Goal: Task Accomplishment & Management: Manage account settings

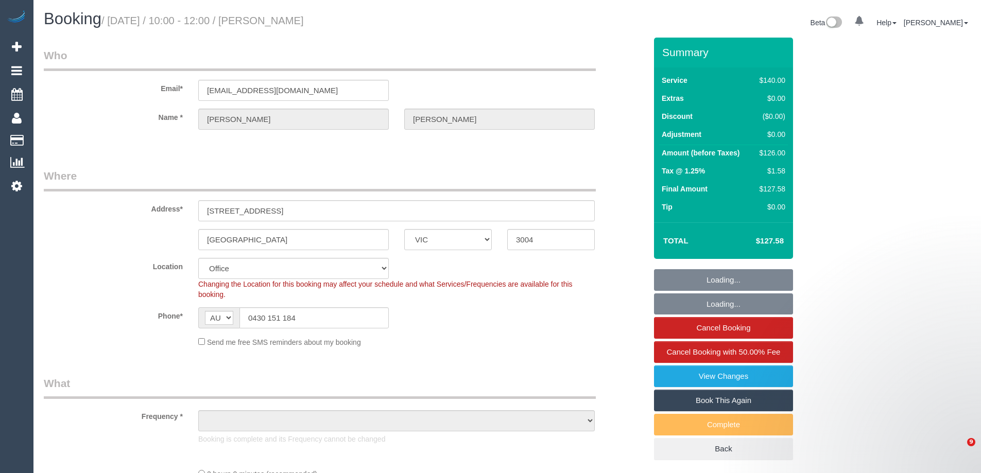
select select "VIC"
select select "object:4500"
select select "string:stripe-pm_1QxNTe2GScqysDRVPf9L6M3Z"
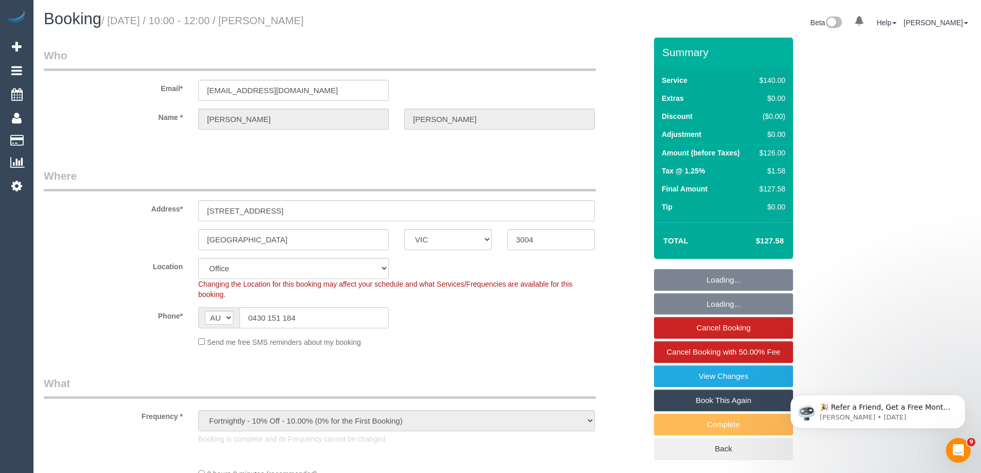
select select "number:29"
select select "number:14"
select select "number:20"
select select "number:24"
select select "number:34"
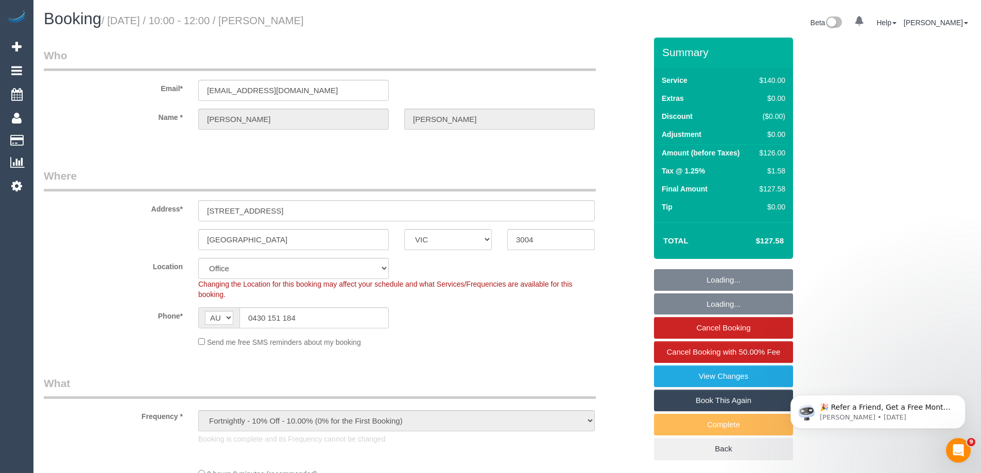
select select "number:13"
select select "object:5798"
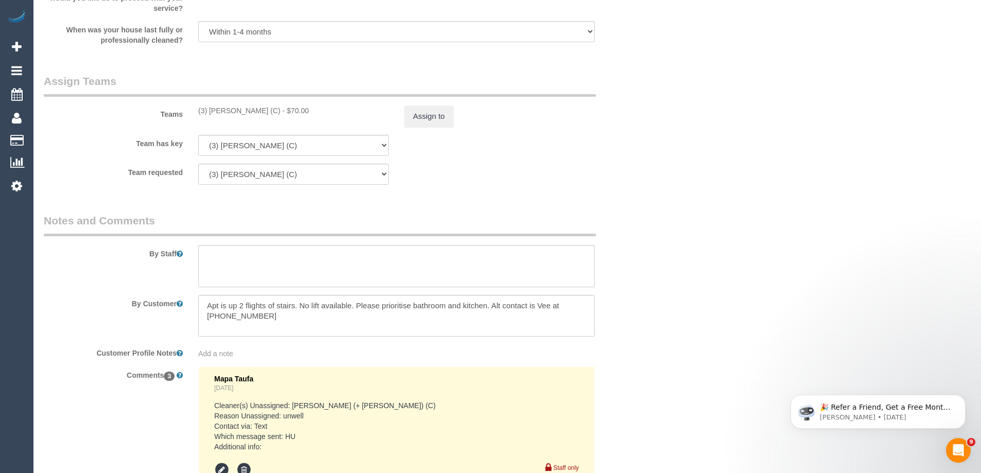
scroll to position [1545, 0]
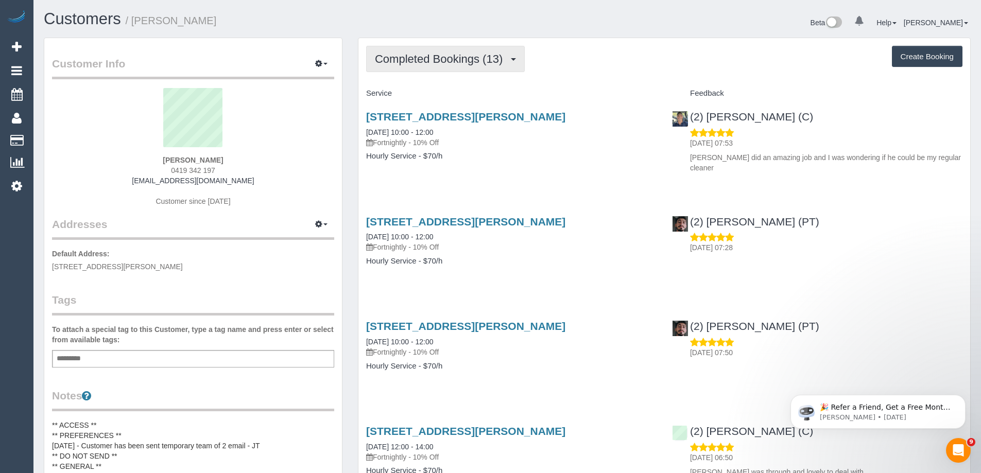
click at [450, 63] on span "Completed Bookings (13)" at bounding box center [441, 59] width 133 height 13
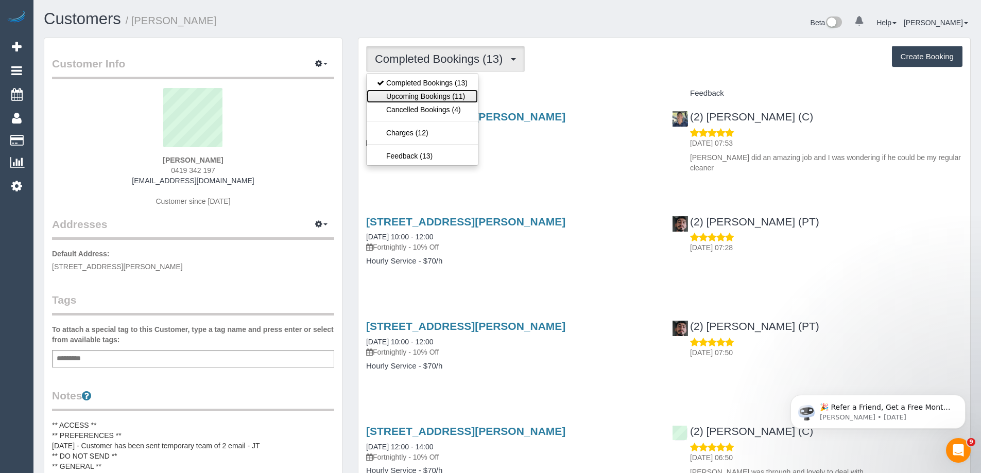
click at [456, 96] on link "Upcoming Bookings (11)" at bounding box center [422, 96] width 111 height 13
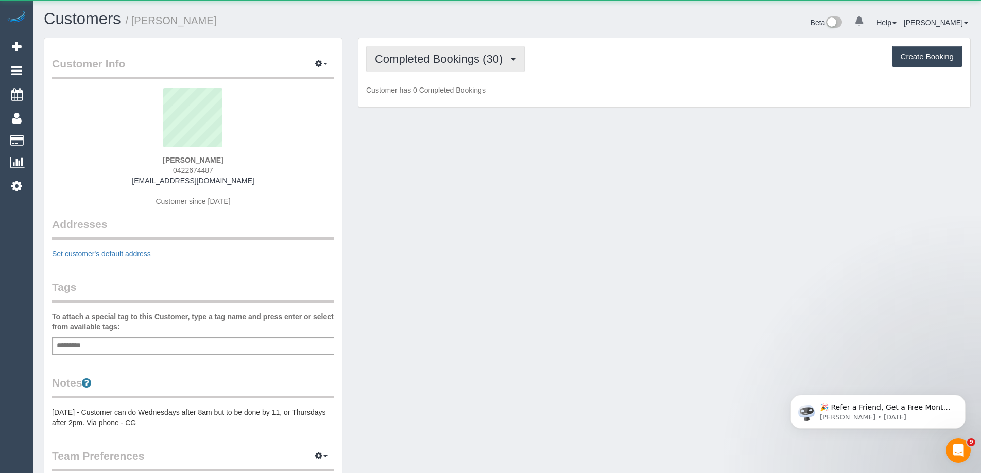
click at [447, 70] on button "Completed Bookings (30)" at bounding box center [445, 59] width 159 height 26
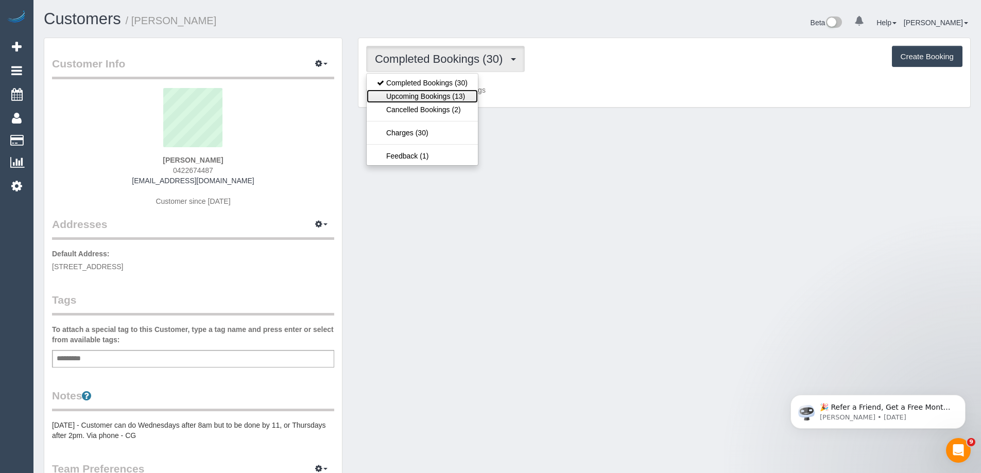
click at [452, 94] on link "Upcoming Bookings (13)" at bounding box center [422, 96] width 111 height 13
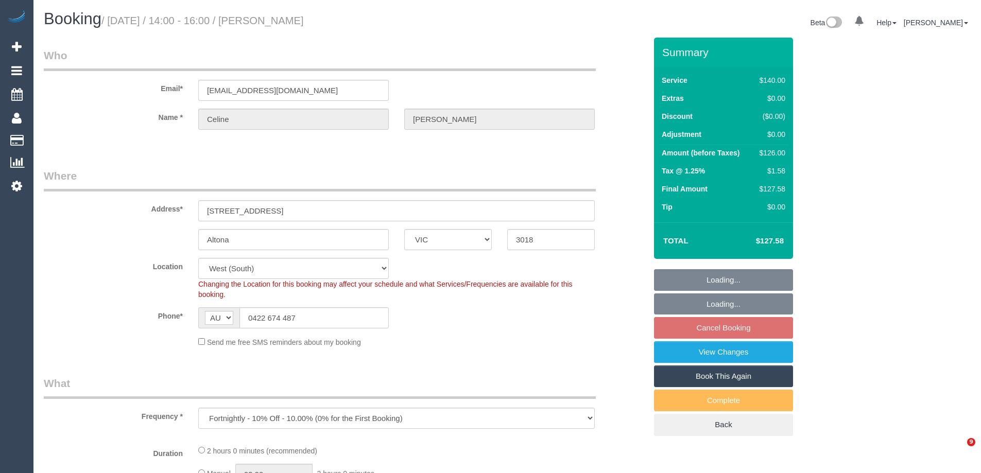
select select "VIC"
select select "string:stripe-pm_1P4Hxx2GScqysDRVdA4QlOyX"
select select "number:29"
select select "number:14"
select select "number:18"
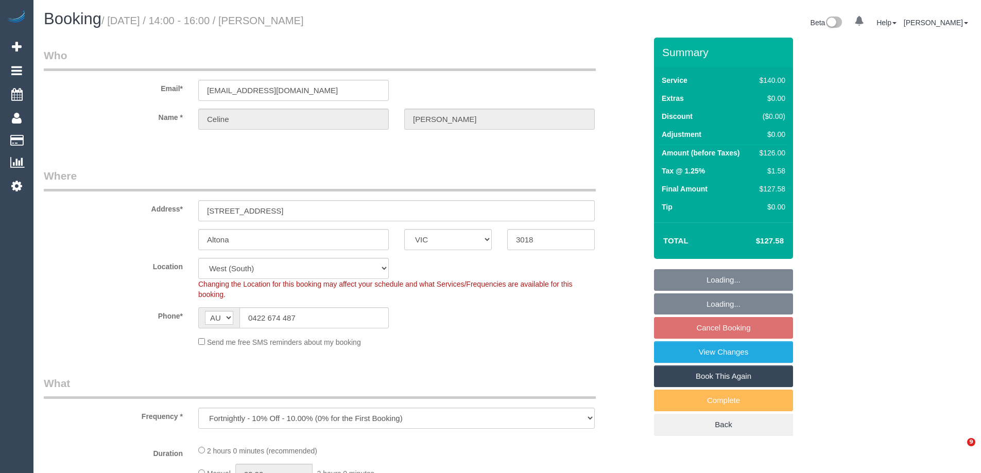
select select "number:36"
select select "number:34"
select select "spot5"
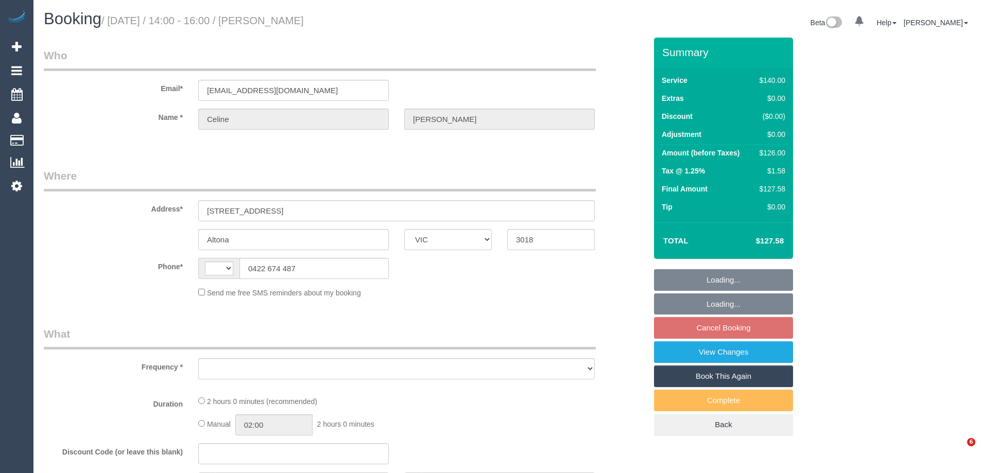
select select "VIC"
select select "string:stripe-pm_1P4Hxx2GScqysDRVdA4QlOyX"
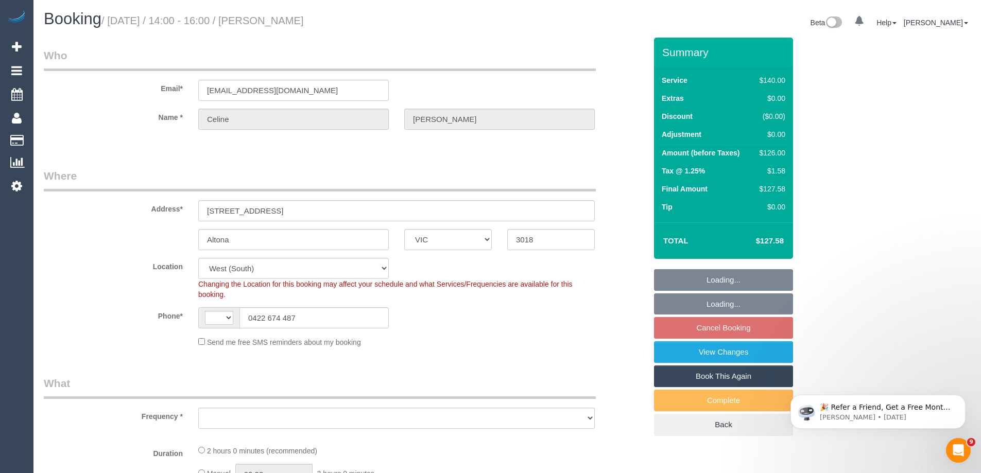
select select "string:AU"
select select "object:715"
select select "number:29"
select select "number:14"
select select "number:18"
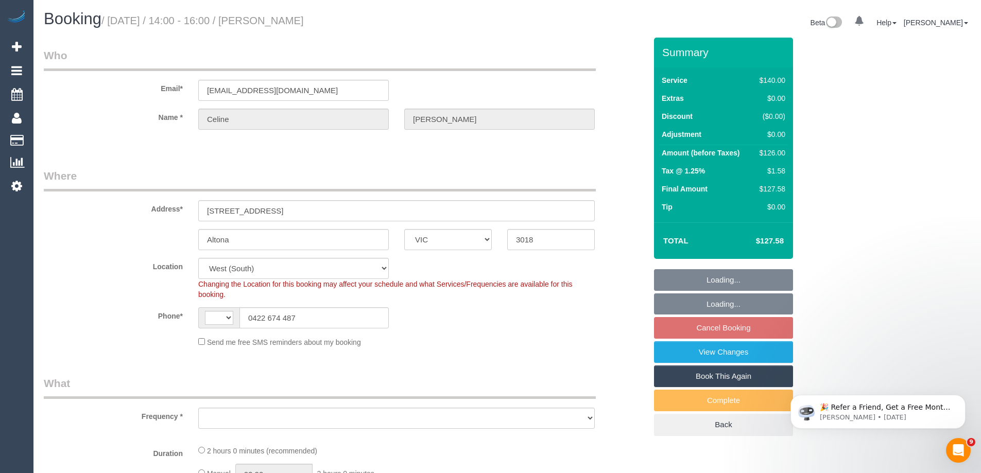
select select "number:36"
select select "number:34"
select select "object:913"
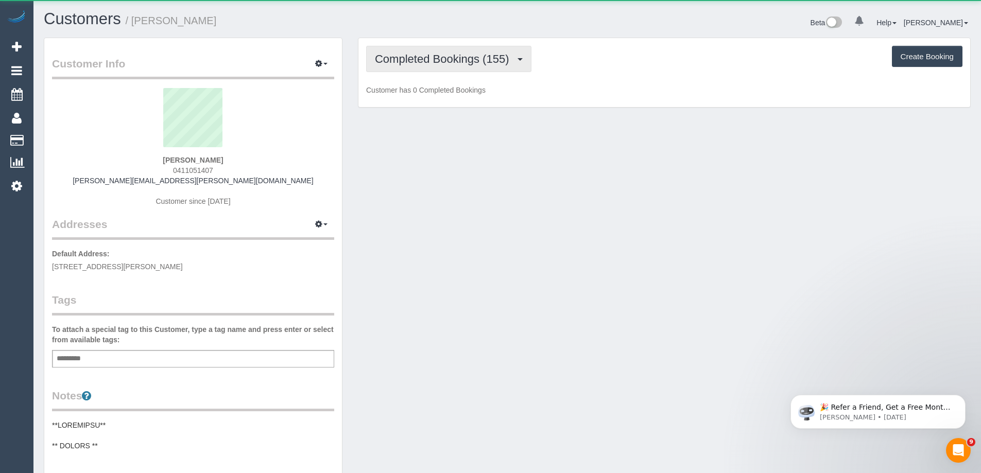
click at [450, 61] on span "Completed Bookings (155)" at bounding box center [444, 59] width 139 height 13
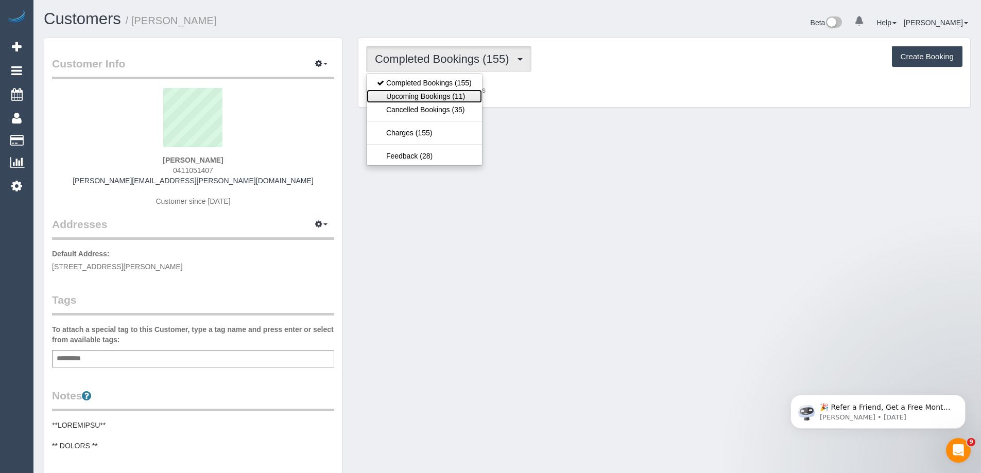
click at [447, 95] on link "Upcoming Bookings (11)" at bounding box center [424, 96] width 115 height 13
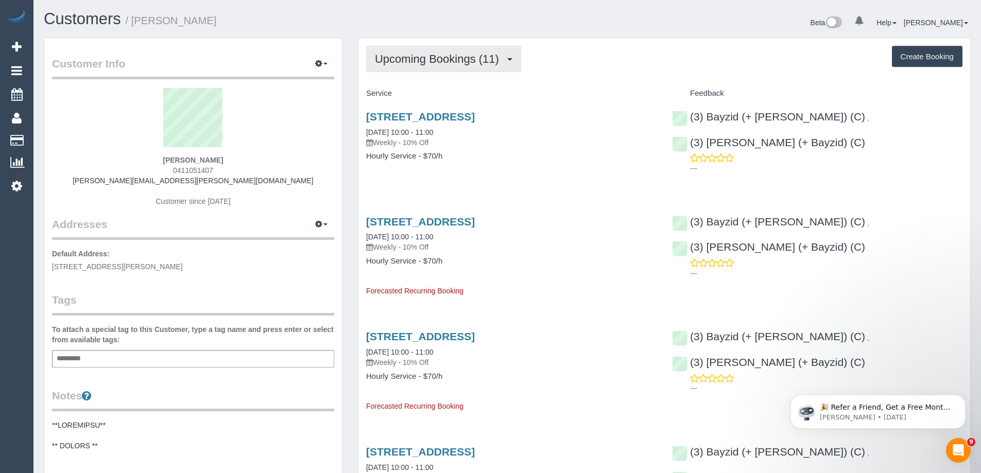
click at [470, 54] on span "Upcoming Bookings (11)" at bounding box center [439, 59] width 129 height 13
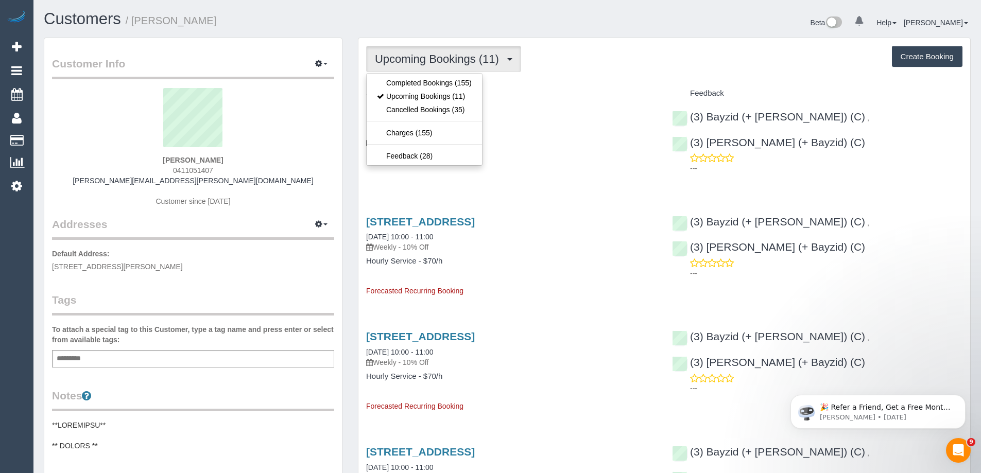
click at [537, 158] on h4 "Hourly Service - $70/h" at bounding box center [511, 156] width 290 height 9
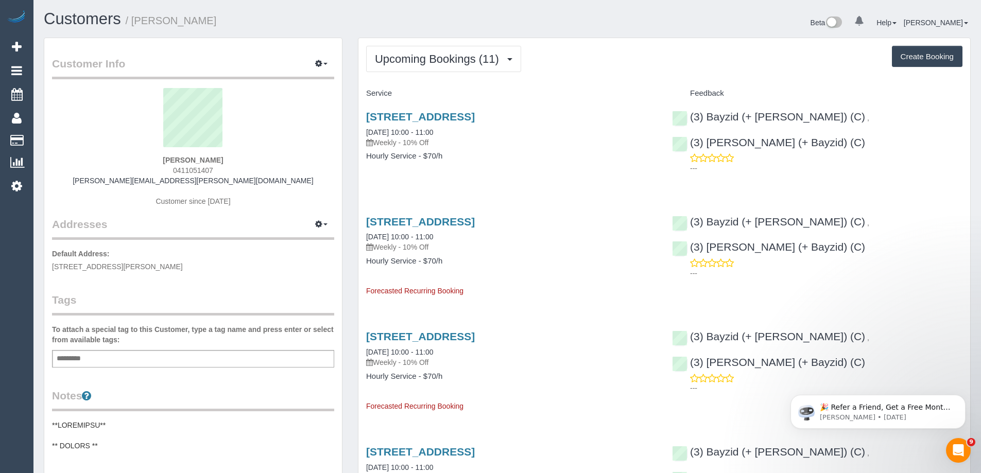
click at [616, 105] on div "1 Linden Court, Prahran, VIC 3181 16/10/2025 10:00 - 11:00 Weekly - 10% Off Hou…" at bounding box center [511, 141] width 306 height 79
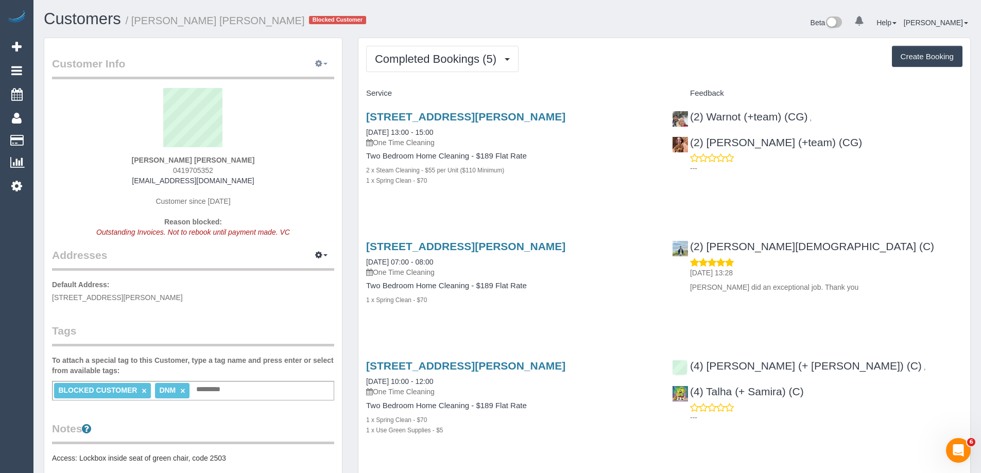
click at [323, 64] on span "button" at bounding box center [325, 64] width 4 height 2
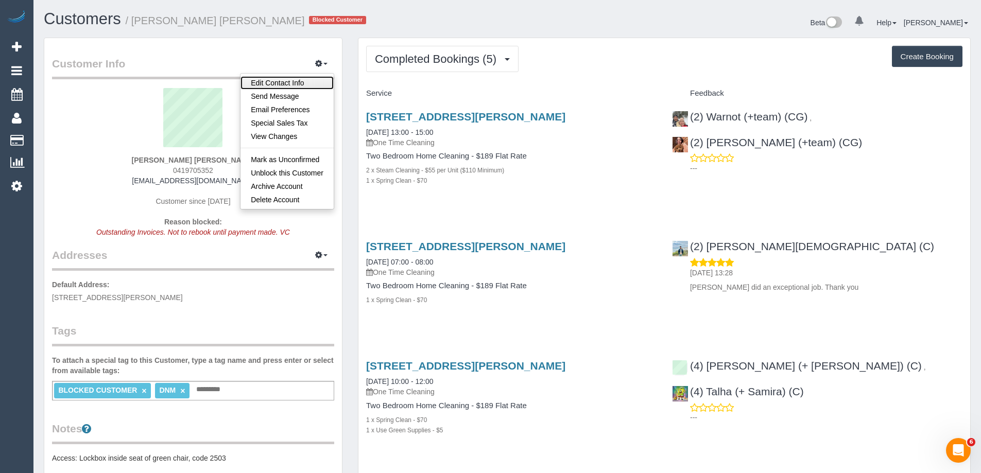
click at [308, 79] on link "Edit Contact Info" at bounding box center [287, 82] width 93 height 13
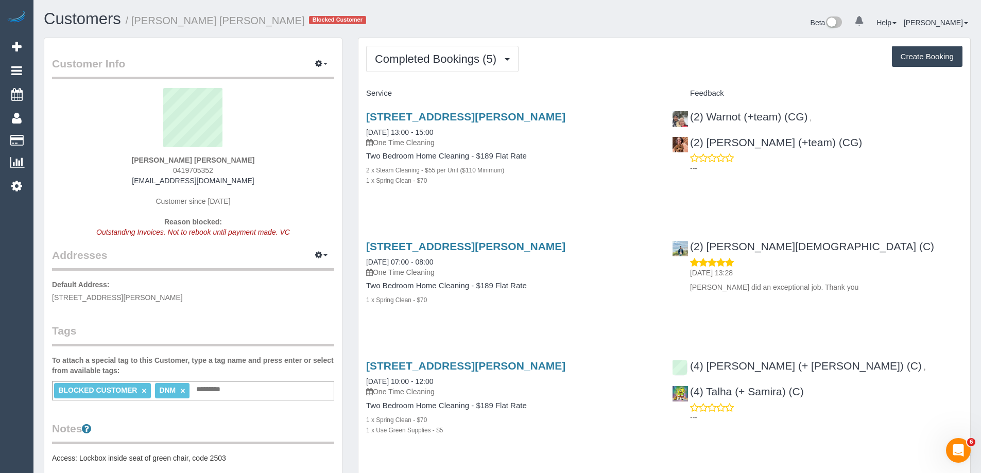
select select "VIC"
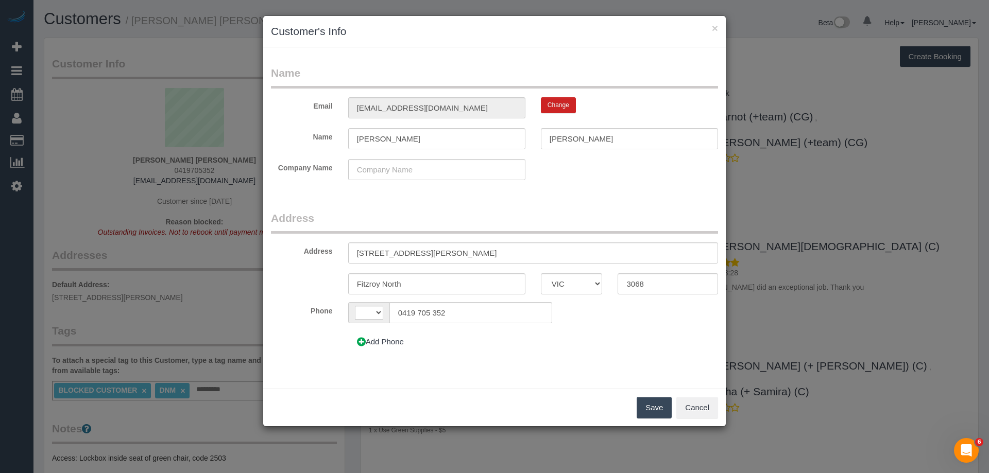
select select "string:AU"
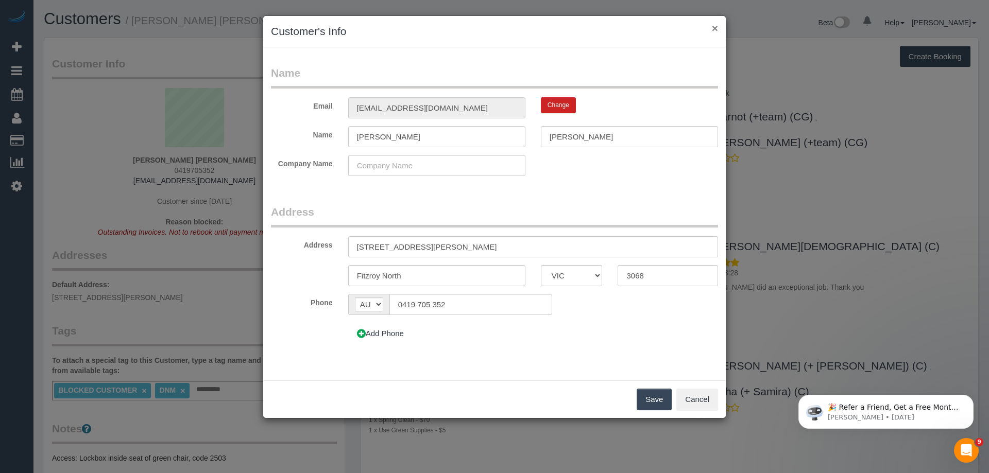
drag, startPoint x: 716, startPoint y: 27, endPoint x: 538, endPoint y: 86, distance: 187.1
click at [715, 27] on button "×" at bounding box center [715, 28] width 6 height 11
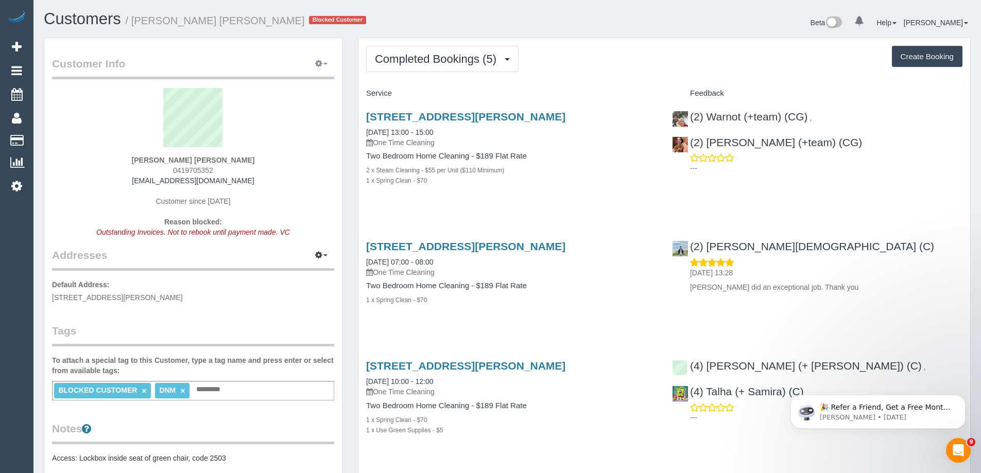
click at [327, 60] on button "button" at bounding box center [321, 64] width 26 height 16
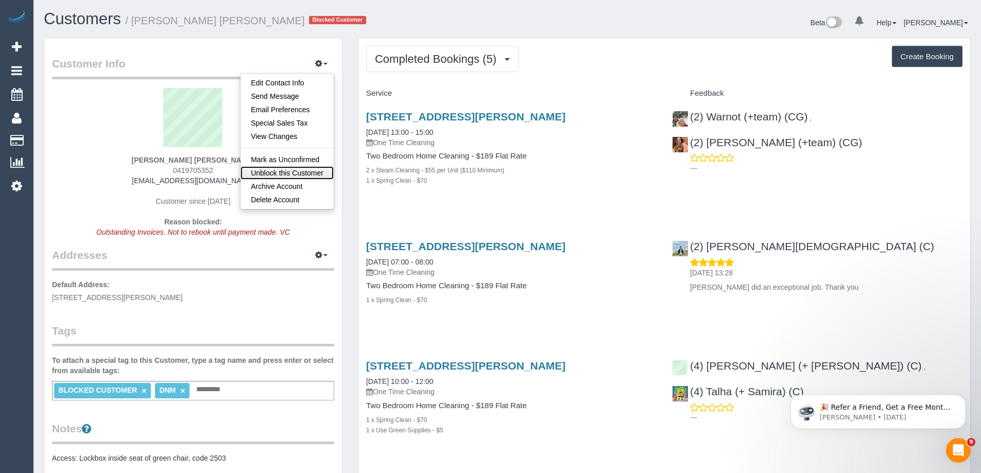
click at [293, 175] on link "Unblock this Customer" at bounding box center [287, 172] width 93 height 13
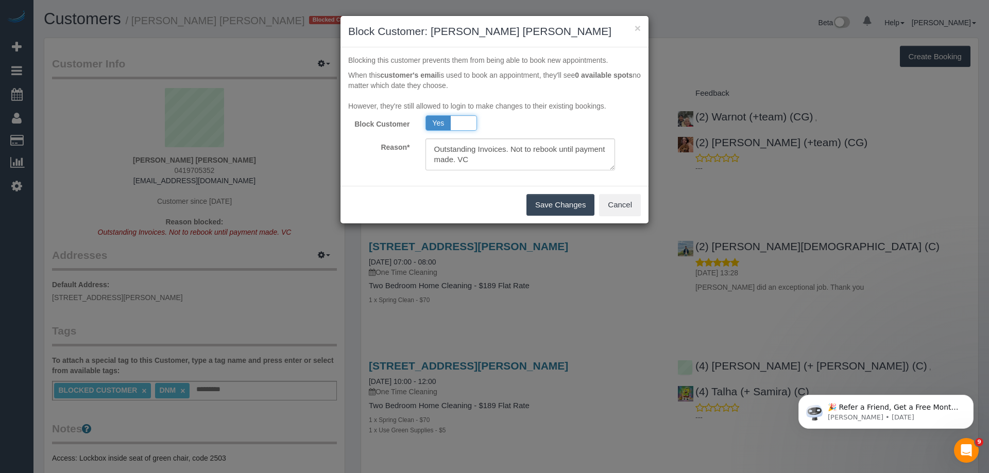
click at [436, 121] on span "Yes" at bounding box center [438, 123] width 25 height 14
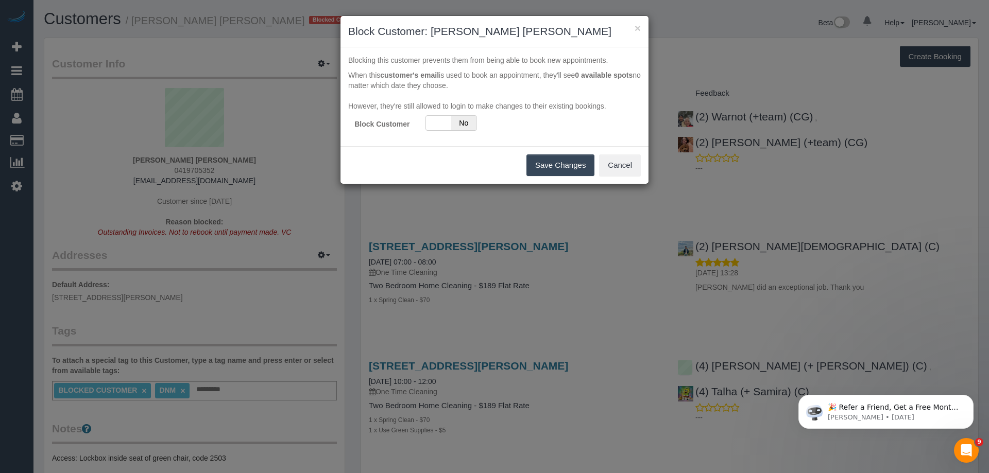
click at [572, 167] on button "Save Changes" at bounding box center [560, 166] width 68 height 22
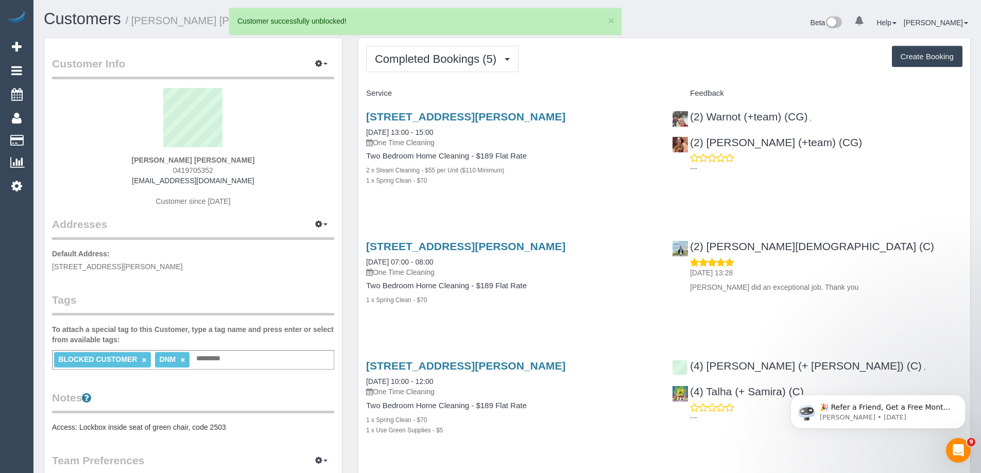
click at [144, 359] on link "×" at bounding box center [144, 360] width 5 height 9
drag, startPoint x: 80, startPoint y: 361, endPoint x: 94, endPoint y: 353, distance: 15.9
click at [81, 361] on link "×" at bounding box center [81, 360] width 5 height 9
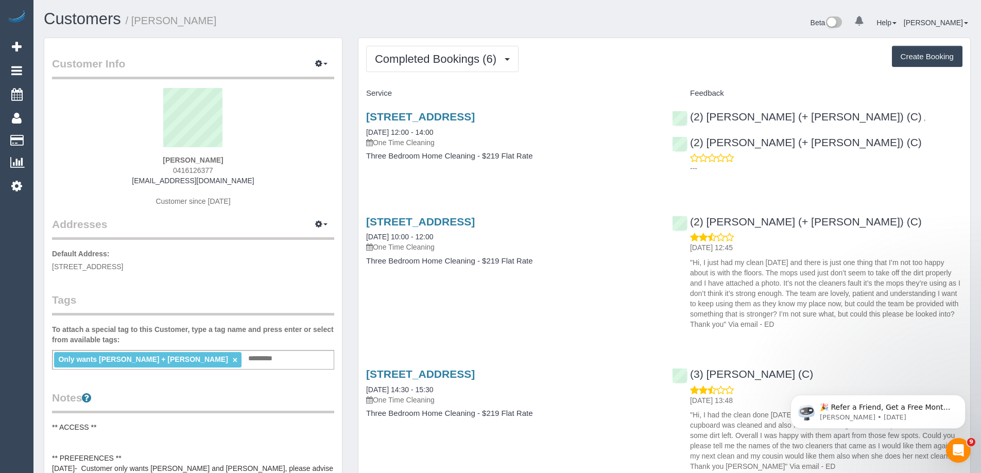
drag, startPoint x: 207, startPoint y: 172, endPoint x: 126, endPoint y: 173, distance: 80.9
click at [126, 173] on div "Rosanna Varricchio 0416126377 bella_rose7@hotmail.com Customer since 2024" at bounding box center [193, 152] width 282 height 129
copy span "0416126377"
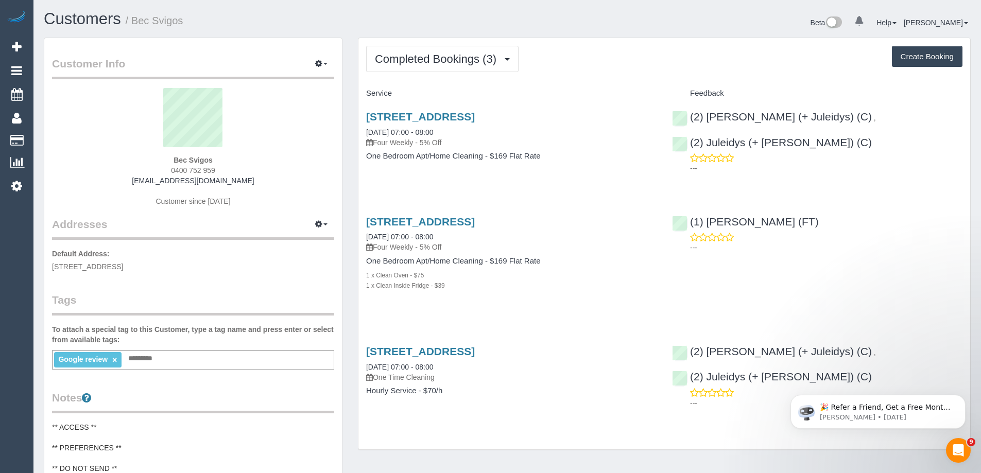
drag, startPoint x: 228, startPoint y: 167, endPoint x: 143, endPoint y: 164, distance: 85.5
click at [143, 164] on div "Bec Svigos 0400 752 959 [EMAIL_ADDRESS][DOMAIN_NAME] Customer since [DATE]" at bounding box center [193, 152] width 282 height 129
click at [233, 156] on div "Bec Svigos 0400 752 959 [EMAIL_ADDRESS][DOMAIN_NAME] Customer since [DATE]" at bounding box center [193, 152] width 282 height 129
drag, startPoint x: 201, startPoint y: 170, endPoint x: 139, endPoint y: 168, distance: 62.9
click at [139, 168] on div "Bec Svigos 0400 752 959 [EMAIL_ADDRESS][DOMAIN_NAME] Customer since [DATE]" at bounding box center [193, 152] width 282 height 129
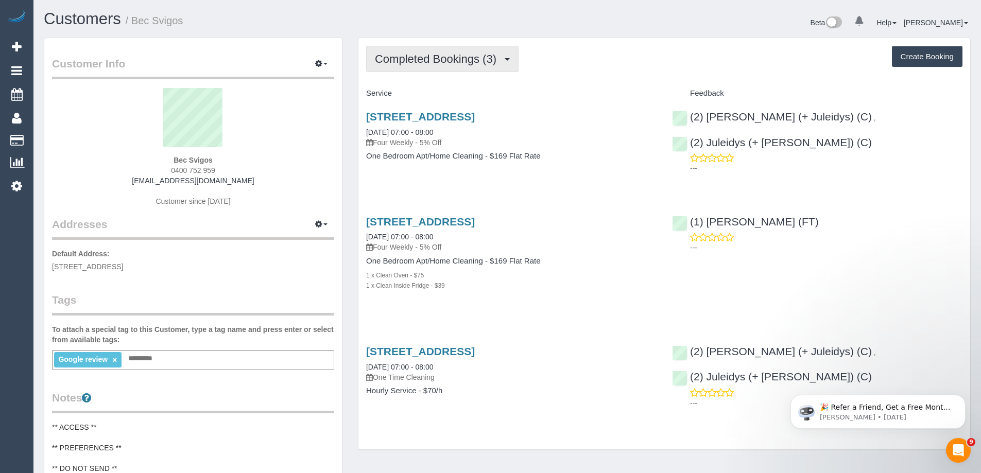
copy span "0400 752 959"
click at [431, 62] on span "Completed Bookings (3)" at bounding box center [438, 59] width 127 height 13
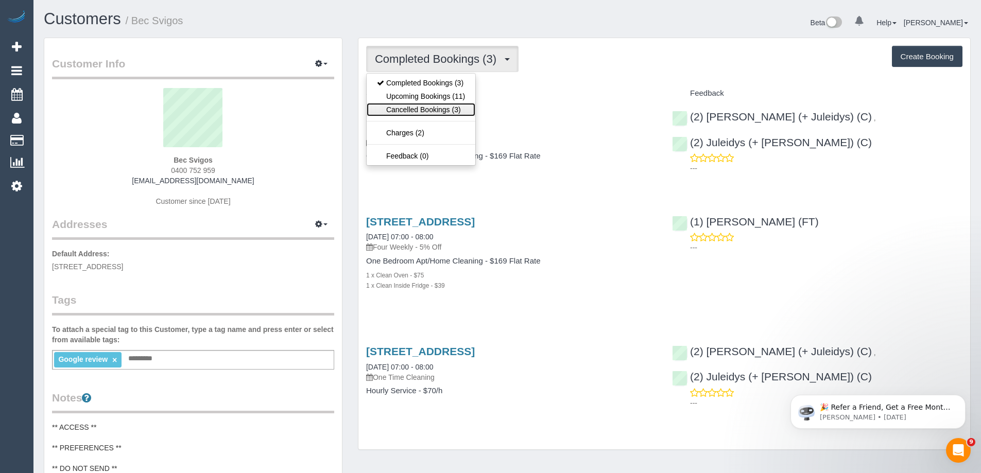
click at [434, 103] on link "Cancelled Bookings (3)" at bounding box center [421, 109] width 109 height 13
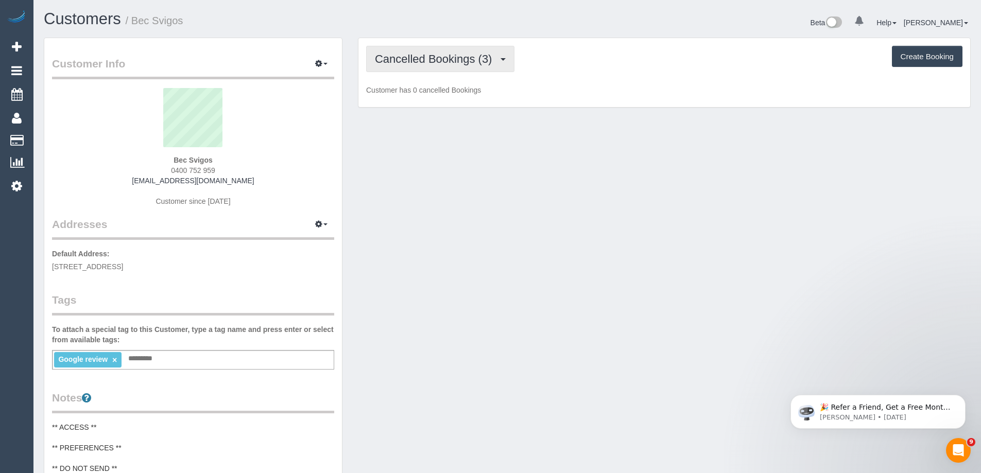
click at [443, 55] on span "Cancelled Bookings (3)" at bounding box center [436, 59] width 122 height 13
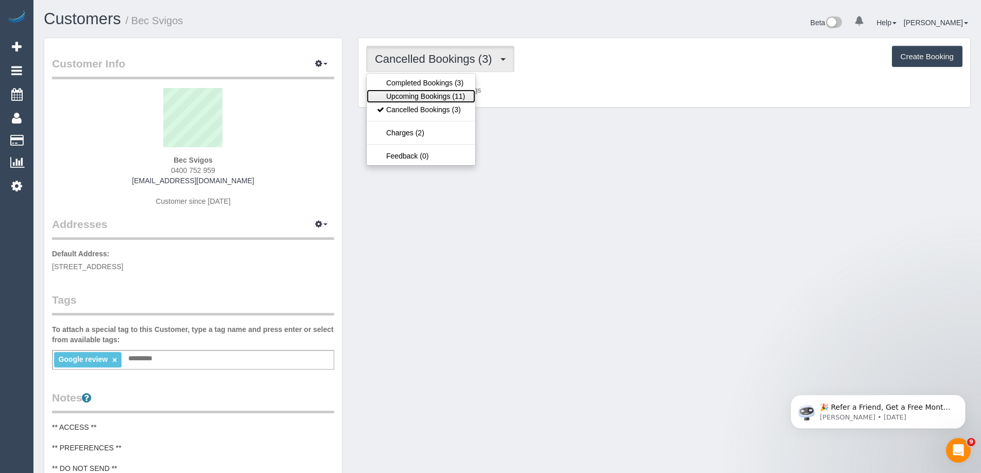
click at [442, 98] on link "Upcoming Bookings (11)" at bounding box center [421, 96] width 109 height 13
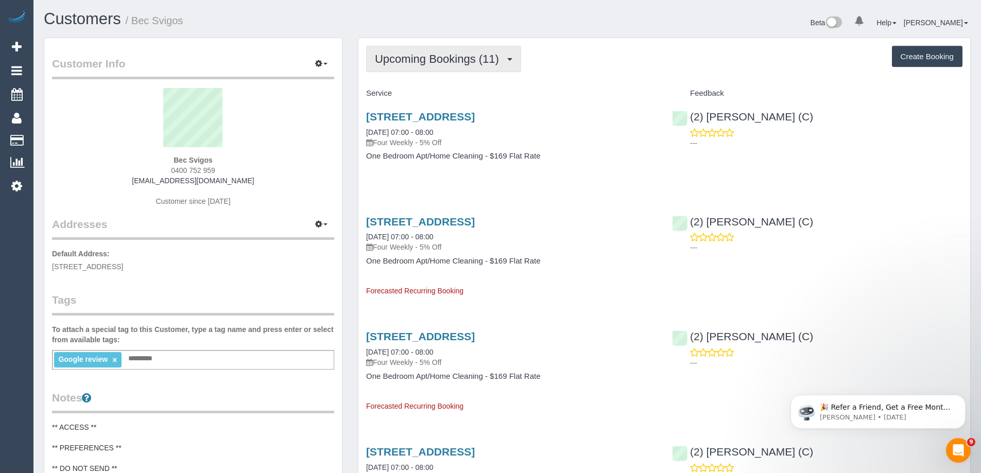
click at [420, 47] on button "Upcoming Bookings (11)" at bounding box center [443, 59] width 155 height 26
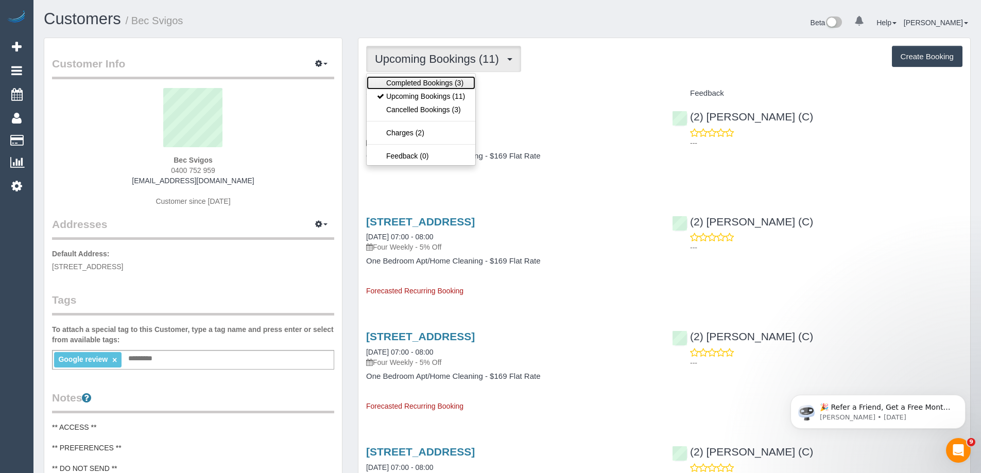
click at [422, 80] on link "Completed Bookings (3)" at bounding box center [421, 82] width 109 height 13
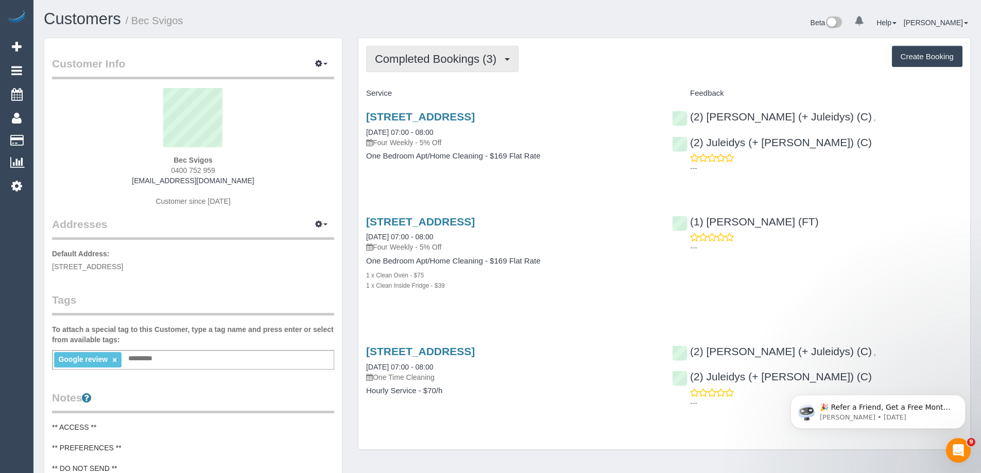
click at [426, 55] on span "Completed Bookings (3)" at bounding box center [438, 59] width 127 height 13
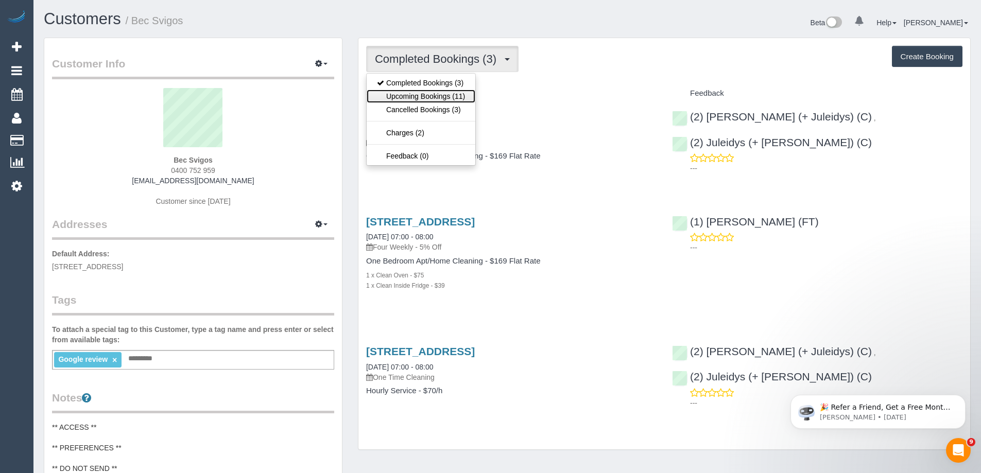
click at [425, 96] on link "Upcoming Bookings (11)" at bounding box center [421, 96] width 109 height 13
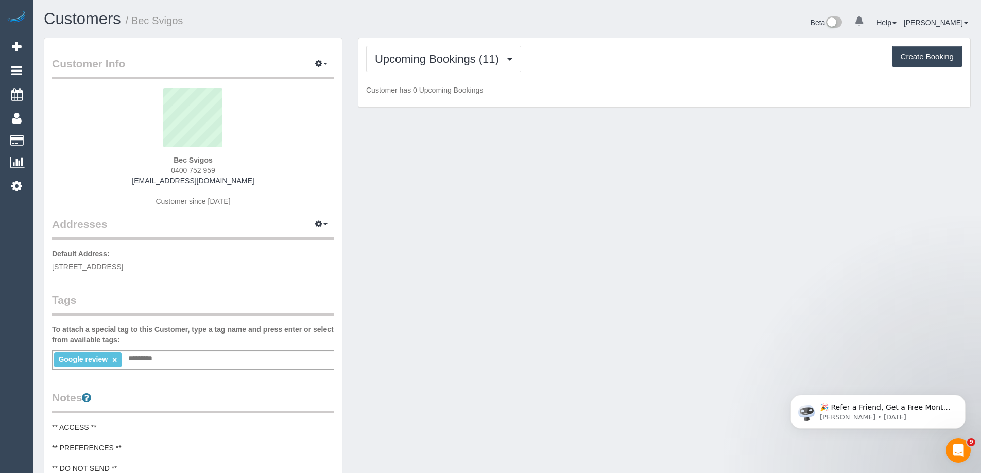
click at [245, 178] on div "Bec Svigos 0400 752 959 [EMAIL_ADDRESS][DOMAIN_NAME] Customer since [DATE]" at bounding box center [193, 152] width 282 height 129
